Goal: Entertainment & Leisure: Consume media (video, audio)

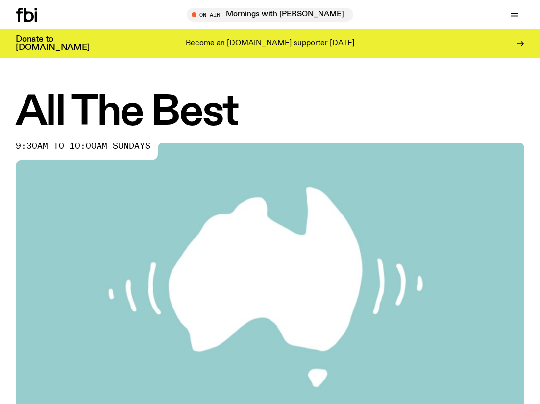
scroll to position [327, 0]
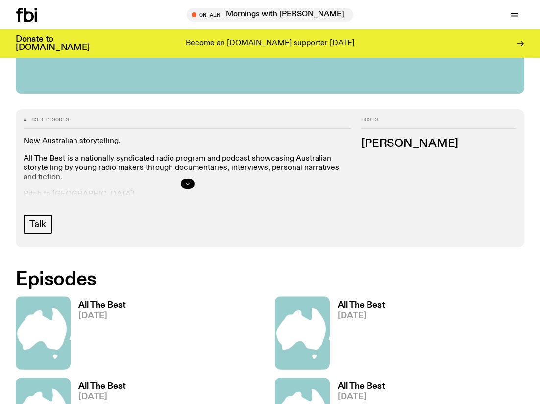
click at [189, 187] on button "button" at bounding box center [188, 184] width 14 height 10
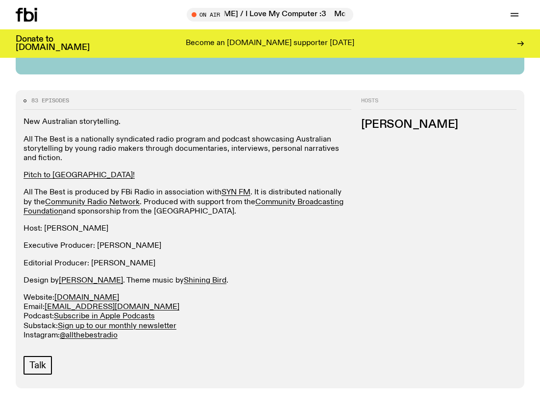
scroll to position [348, 0]
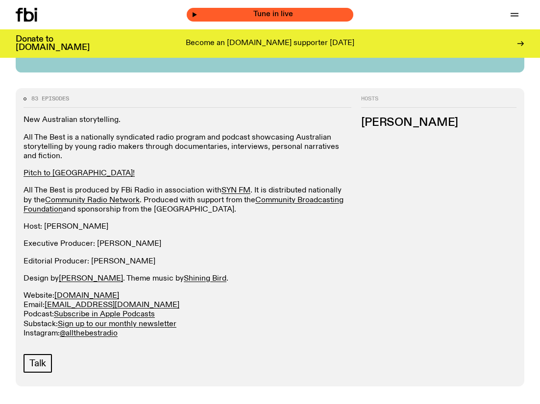
click at [194, 12] on icon "button" at bounding box center [195, 15] width 6 height 6
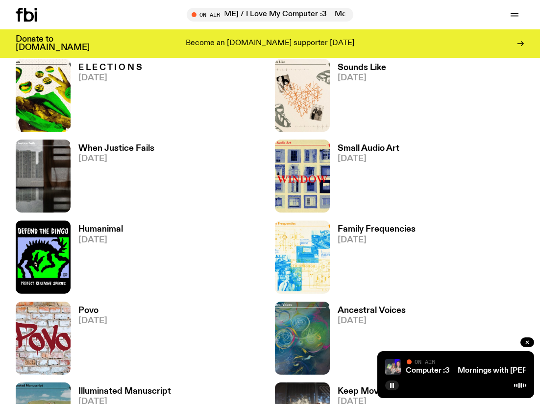
scroll to position [1520, 0]
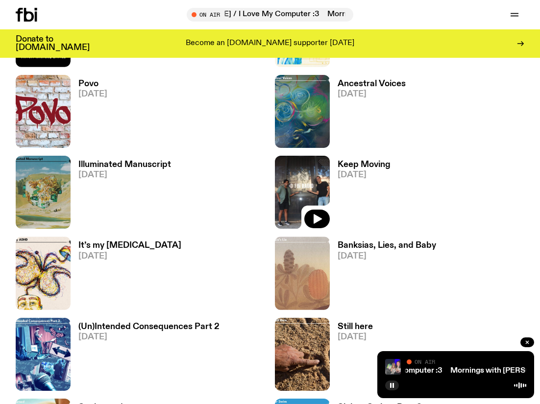
click at [298, 178] on img at bounding box center [302, 192] width 55 height 73
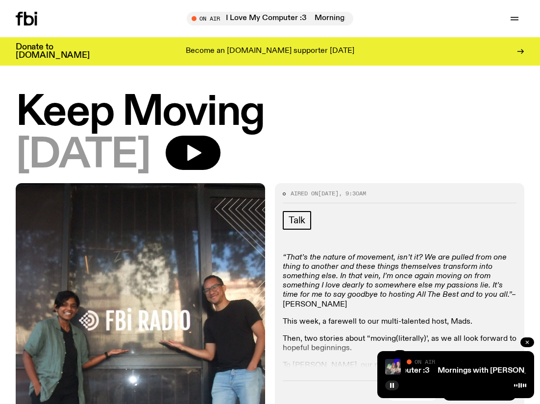
click at [529, 346] on button "button" at bounding box center [527, 343] width 14 height 10
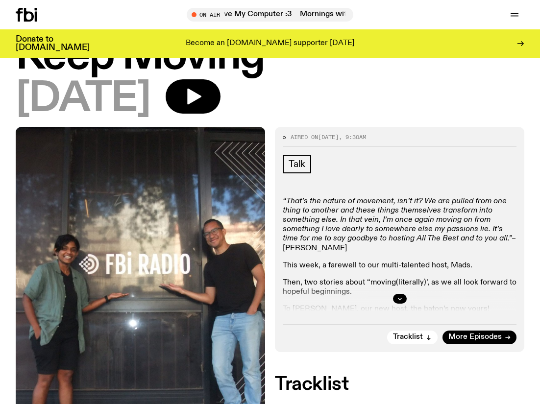
scroll to position [14, 0]
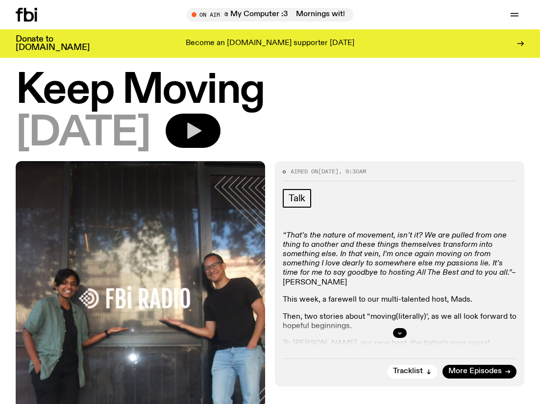
click at [201, 127] on icon "button" at bounding box center [194, 131] width 14 height 16
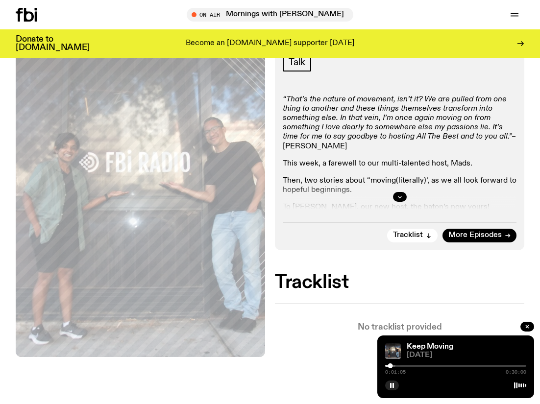
scroll to position [153, 0]
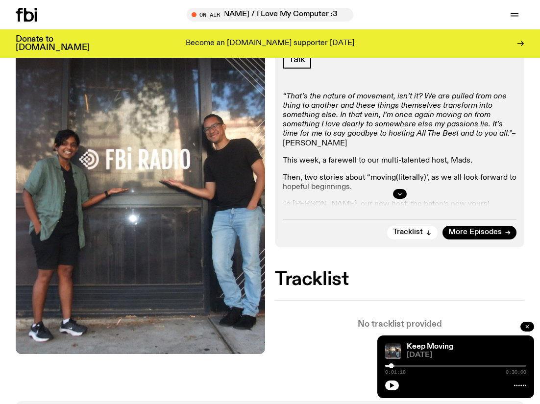
click at [531, 325] on button "button" at bounding box center [527, 327] width 14 height 10
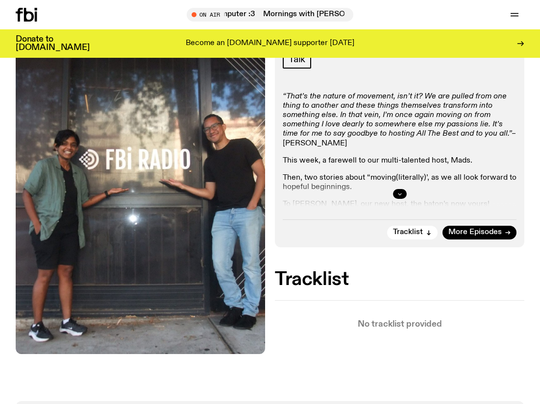
click at [401, 194] on icon "button" at bounding box center [400, 194] width 6 height 6
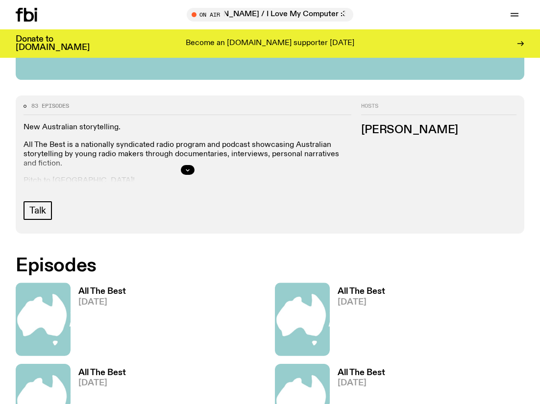
scroll to position [322, 0]
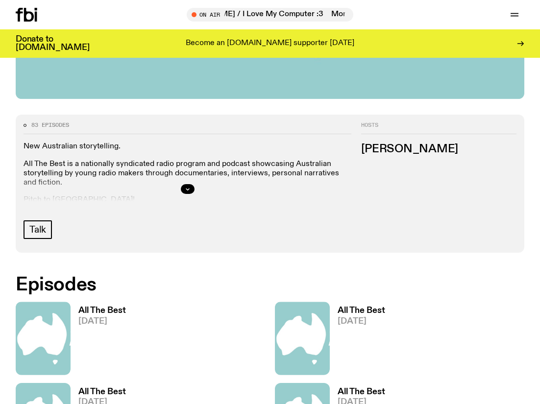
click at [405, 152] on h3 "[PERSON_NAME]" at bounding box center [438, 149] width 155 height 11
drag, startPoint x: 405, startPoint y: 152, endPoint x: 432, endPoint y: 152, distance: 26.5
click at [432, 152] on h3 "[PERSON_NAME]" at bounding box center [438, 149] width 155 height 11
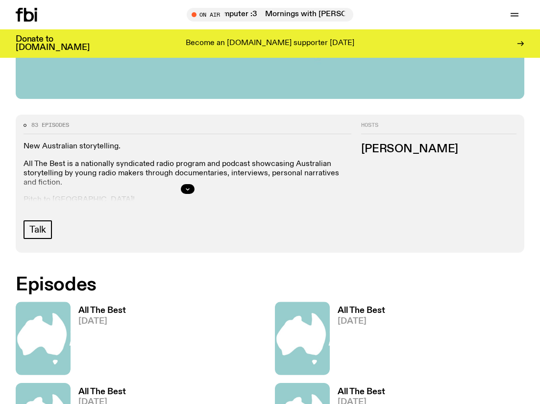
click at [432, 152] on h3 "[PERSON_NAME]" at bounding box center [438, 149] width 155 height 11
copy div "[PERSON_NAME]"
